Goal: Transaction & Acquisition: Download file/media

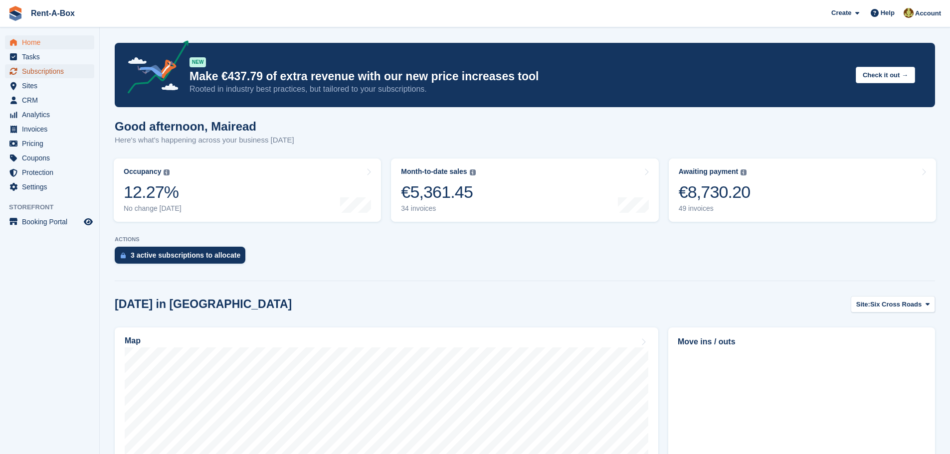
click at [38, 70] on span "Subscriptions" at bounding box center [52, 71] width 60 height 14
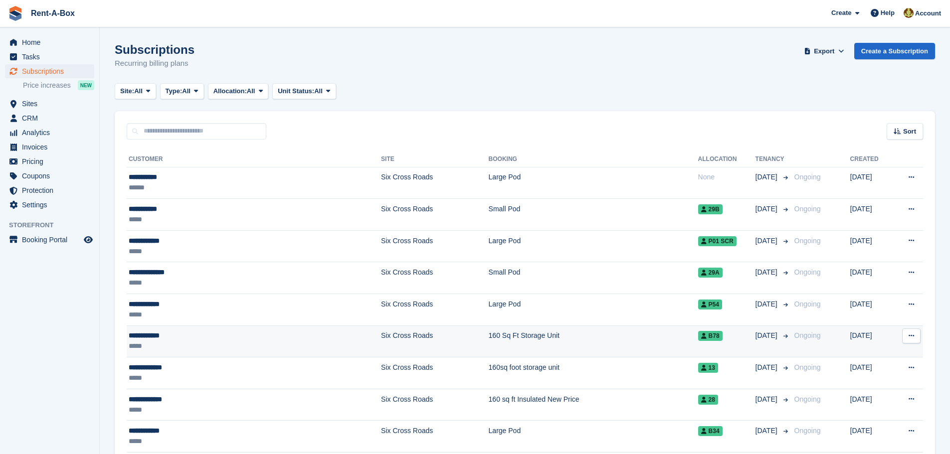
click at [489, 335] on td "160 Sq Ft Storage Unit" at bounding box center [593, 342] width 209 height 32
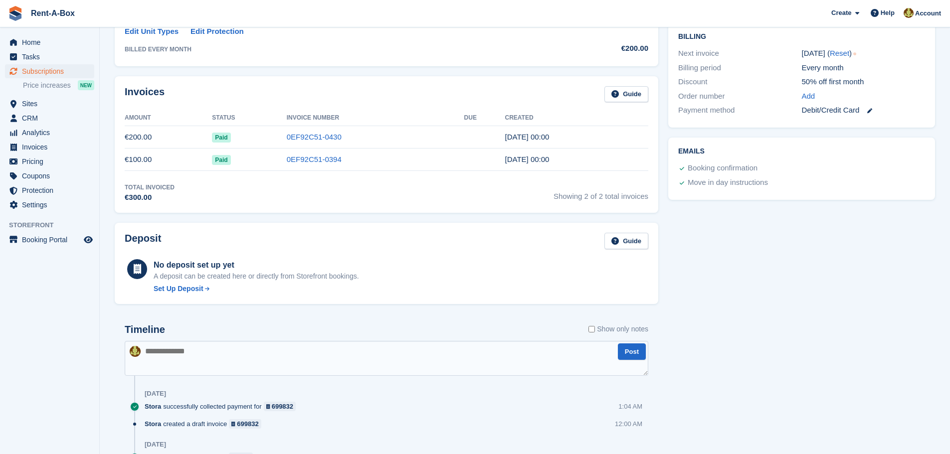
scroll to position [111, 0]
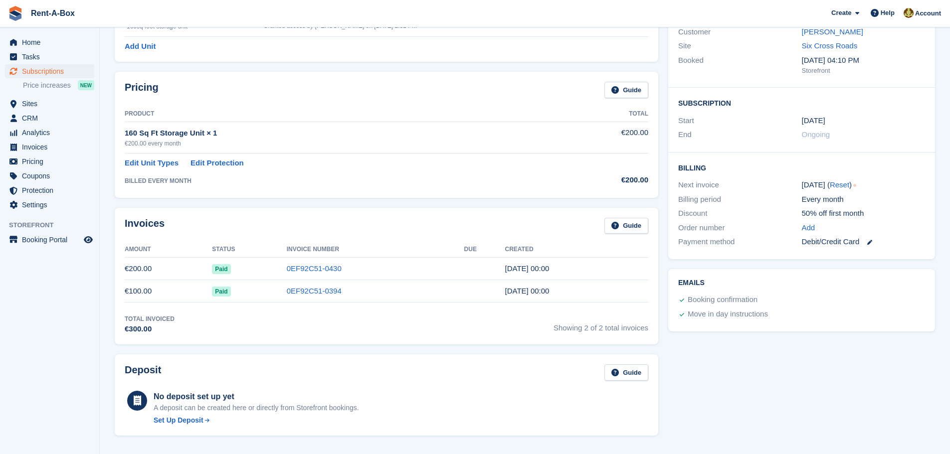
click at [826, 244] on div "Debit/Credit Card" at bounding box center [863, 241] width 123 height 11
click at [867, 241] on icon at bounding box center [869, 242] width 5 height 5
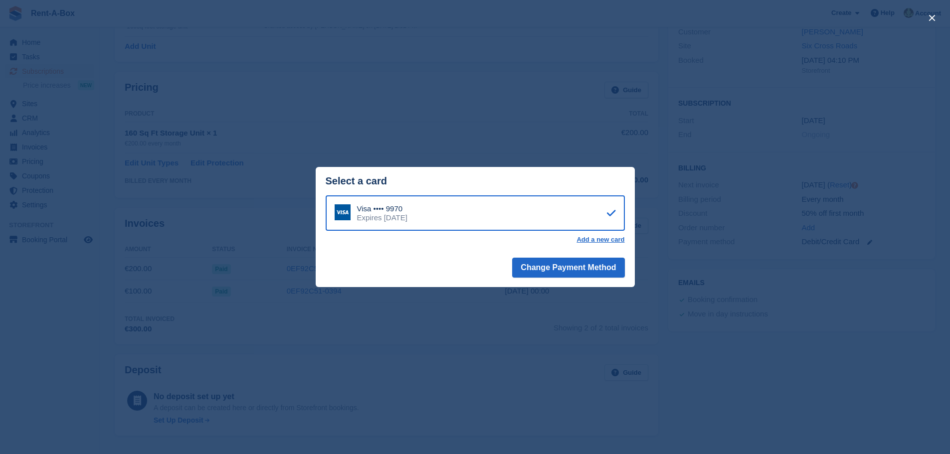
click at [627, 329] on div "close" at bounding box center [475, 227] width 950 height 454
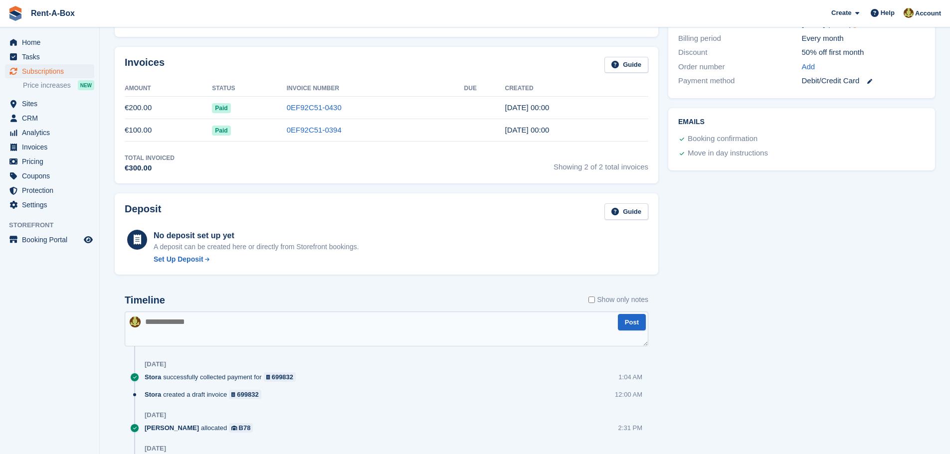
scroll to position [261, 0]
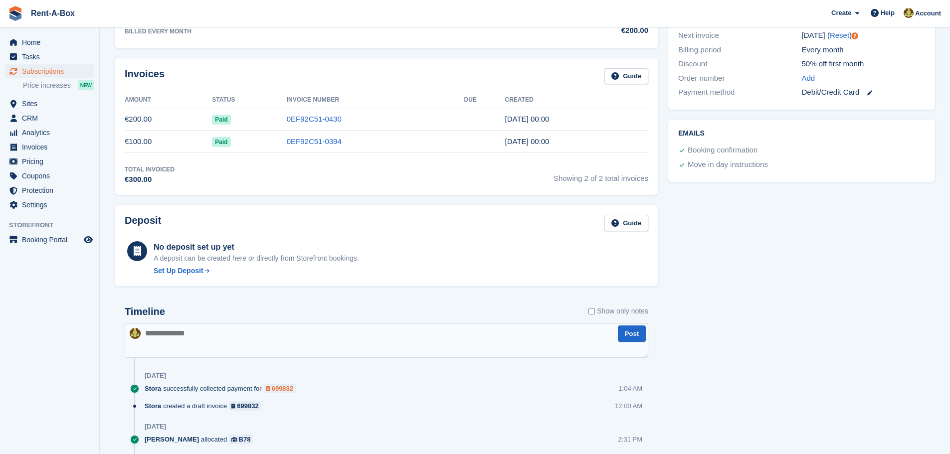
click at [279, 387] on div "699832" at bounding box center [282, 388] width 21 height 9
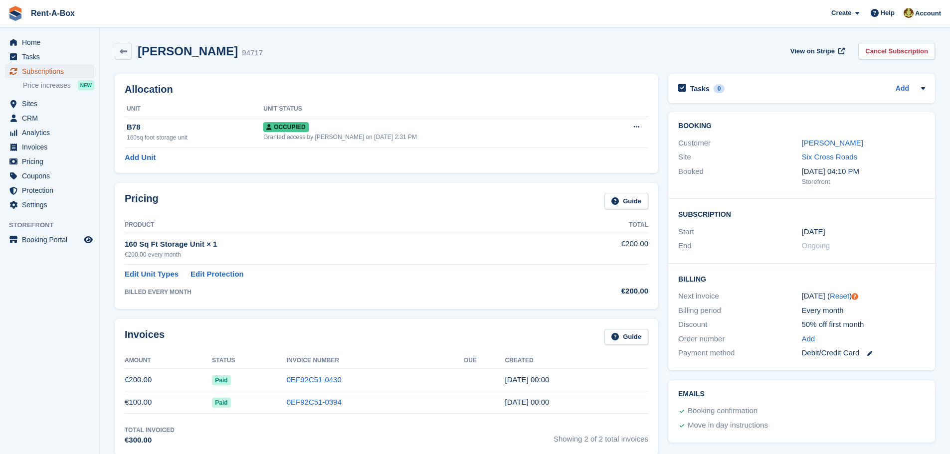
click at [31, 72] on span "Subscriptions" at bounding box center [52, 71] width 60 height 14
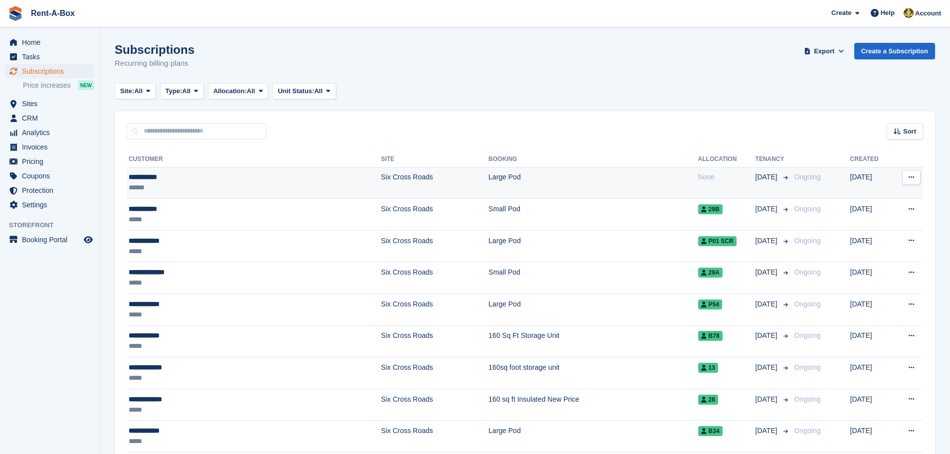
click at [381, 174] on td "Six Cross Roads" at bounding box center [434, 183] width 107 height 32
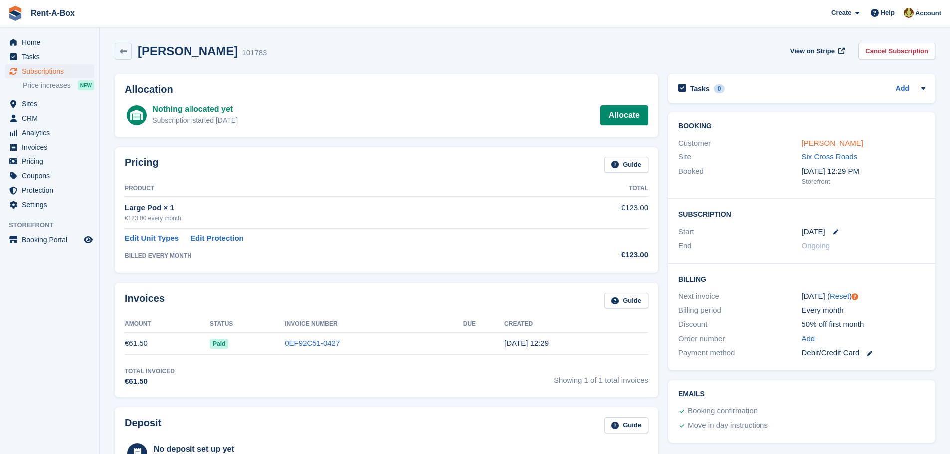
click at [818, 143] on link "[PERSON_NAME]" at bounding box center [832, 143] width 61 height 8
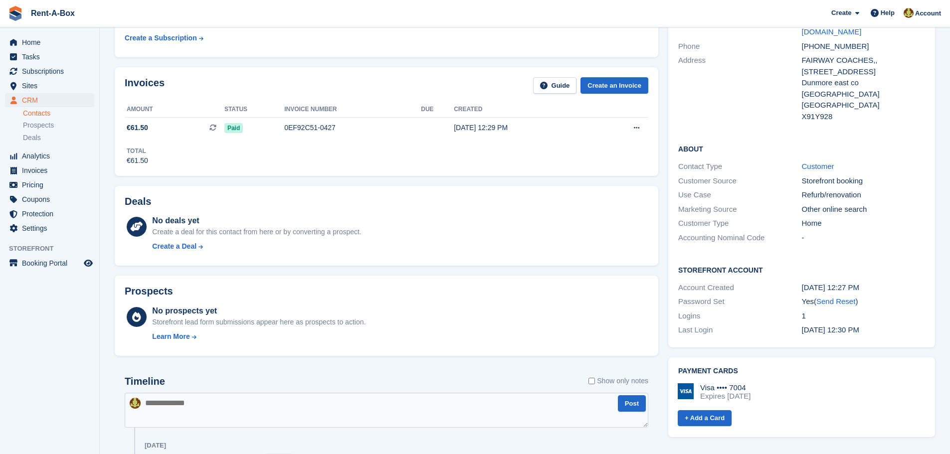
scroll to position [150, 0]
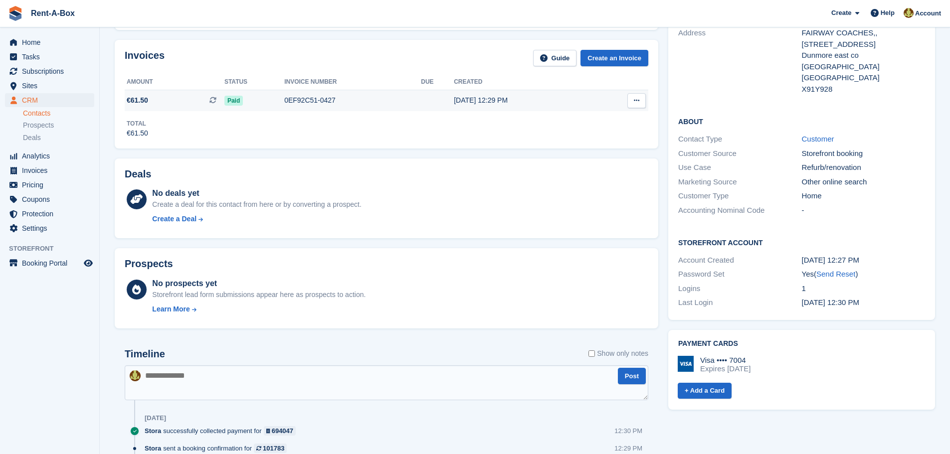
click at [299, 103] on div "0EF92C51-0427" at bounding box center [352, 100] width 137 height 10
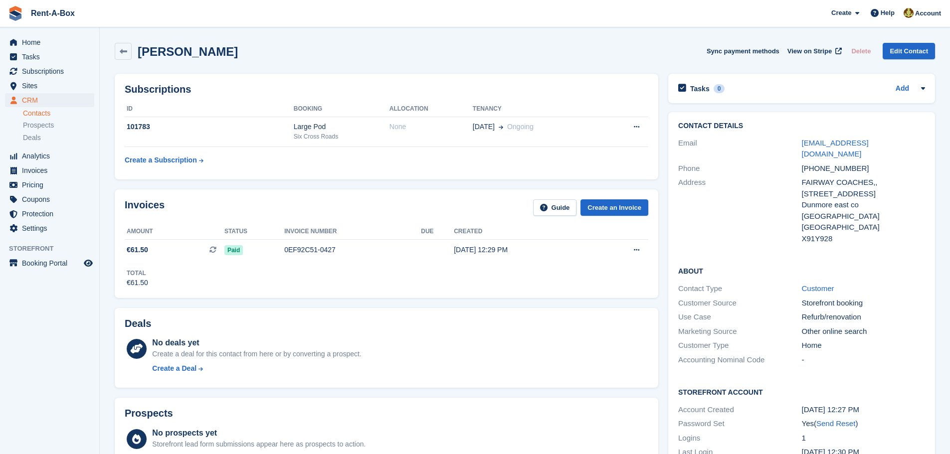
scroll to position [150, 0]
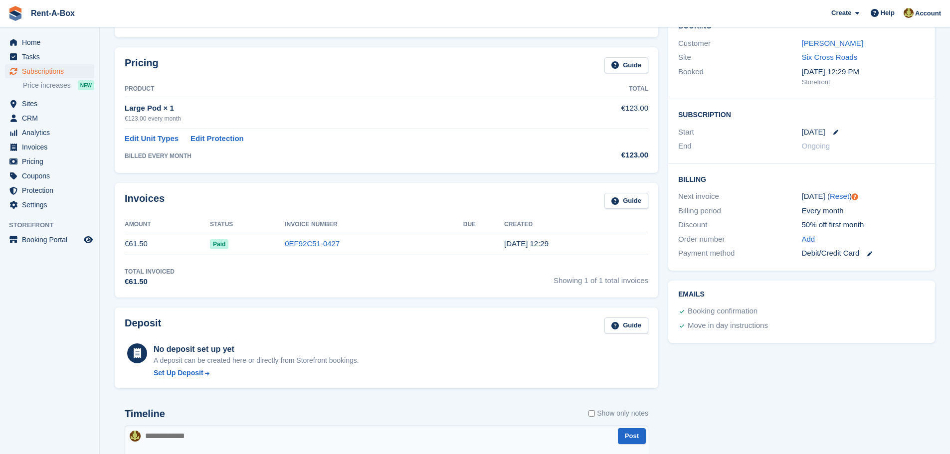
scroll to position [150, 0]
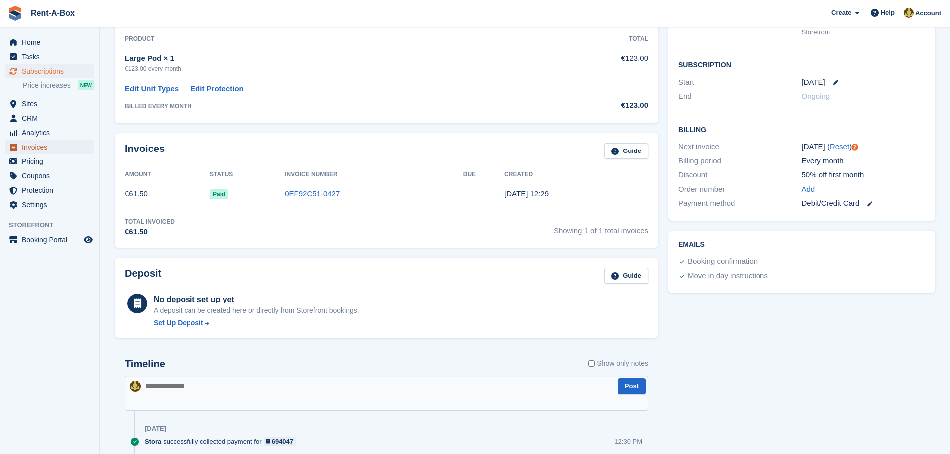
click at [34, 141] on span "Invoices" at bounding box center [52, 147] width 60 height 14
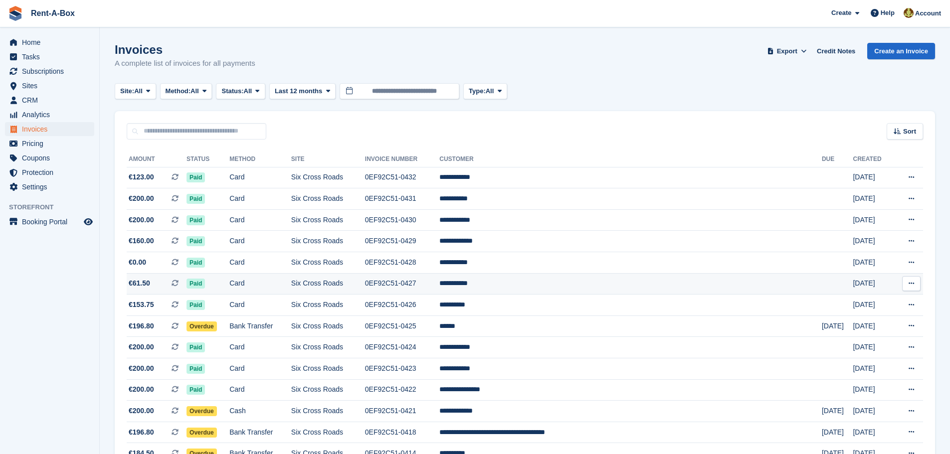
click at [544, 282] on td "**********" at bounding box center [630, 283] width 382 height 21
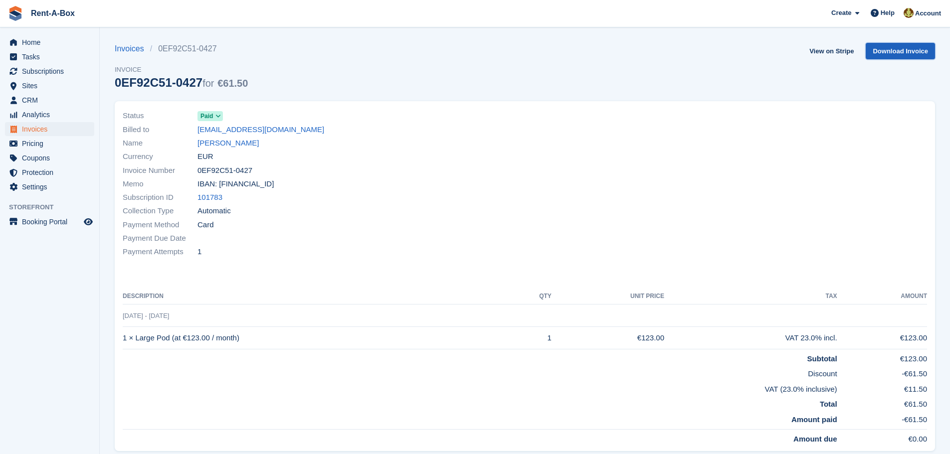
click at [887, 53] on link "Download Invoice" at bounding box center [899, 51] width 69 height 16
click at [28, 41] on span "Home" at bounding box center [52, 42] width 60 height 14
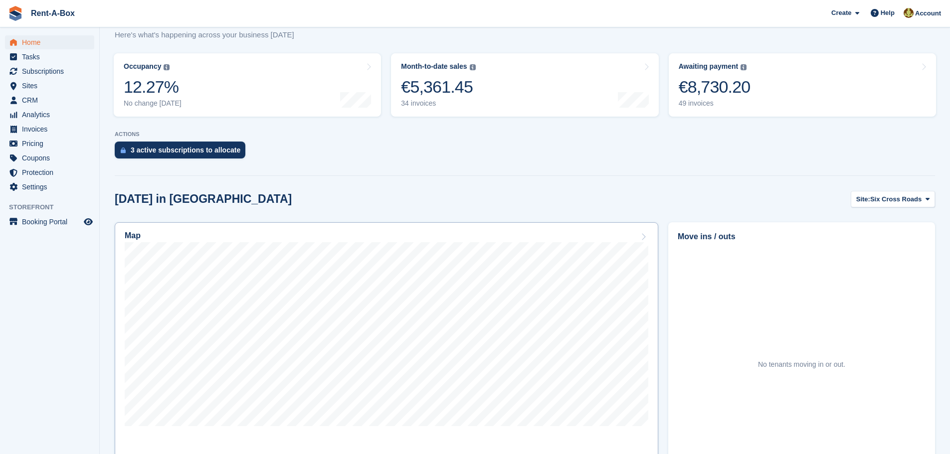
scroll to position [150, 0]
